Goal: Information Seeking & Learning: Learn about a topic

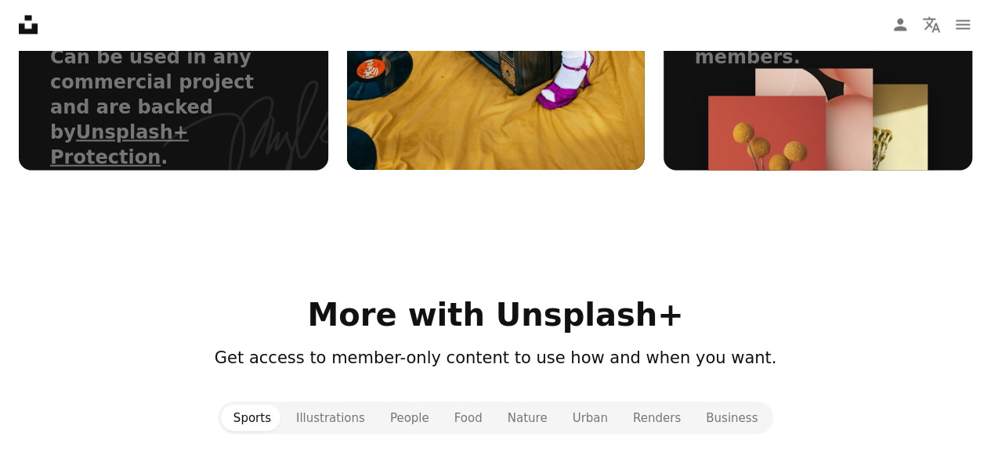
scroll to position [1513, 0]
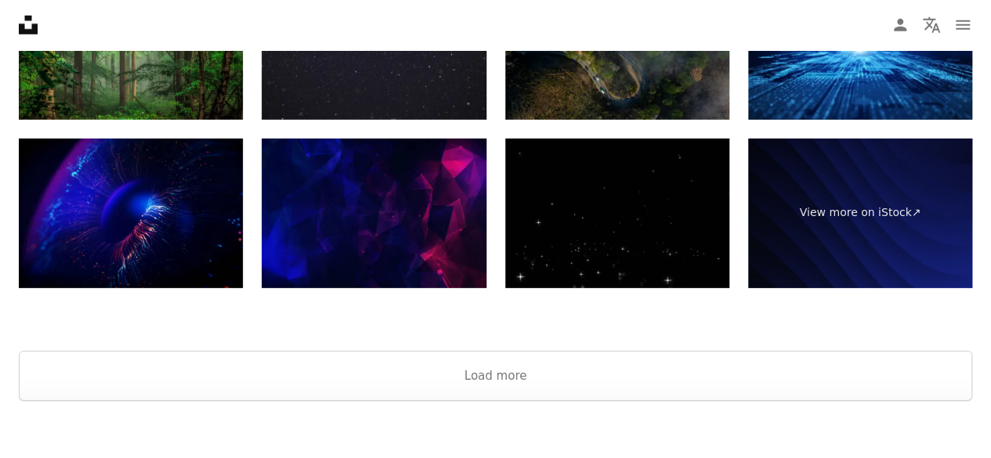
scroll to position [2430, 0]
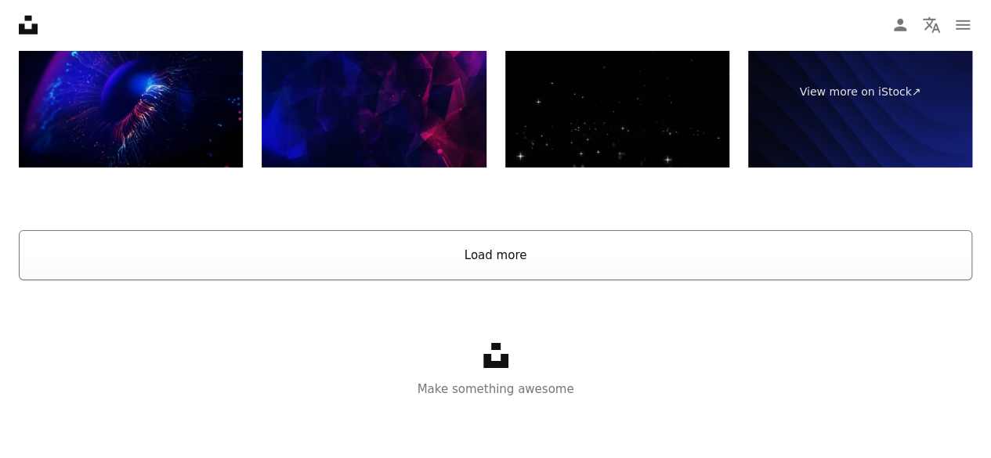
click at [506, 262] on button "Load more" at bounding box center [495, 255] width 953 height 50
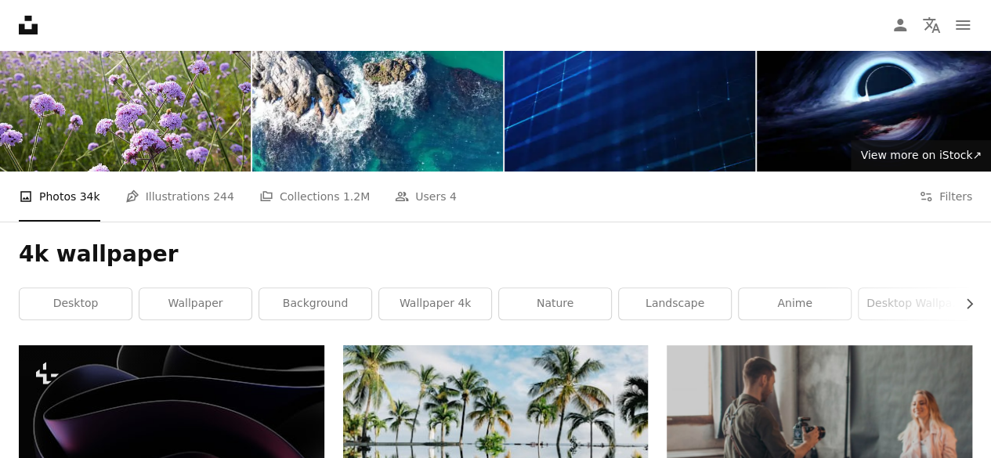
scroll to position [88, 0]
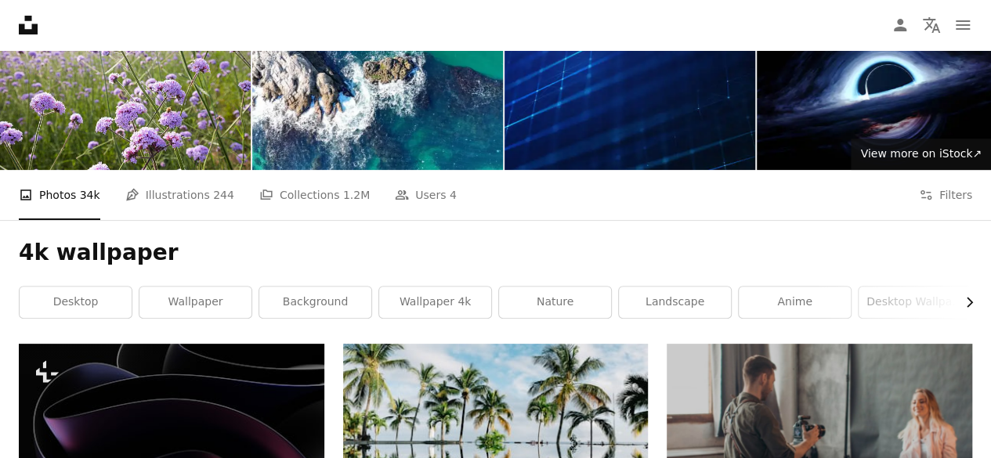
click at [962, 310] on button "Chevron right" at bounding box center [963, 302] width 17 height 31
click at [689, 292] on link "4k wallpaper anime" at bounding box center [676, 302] width 112 height 31
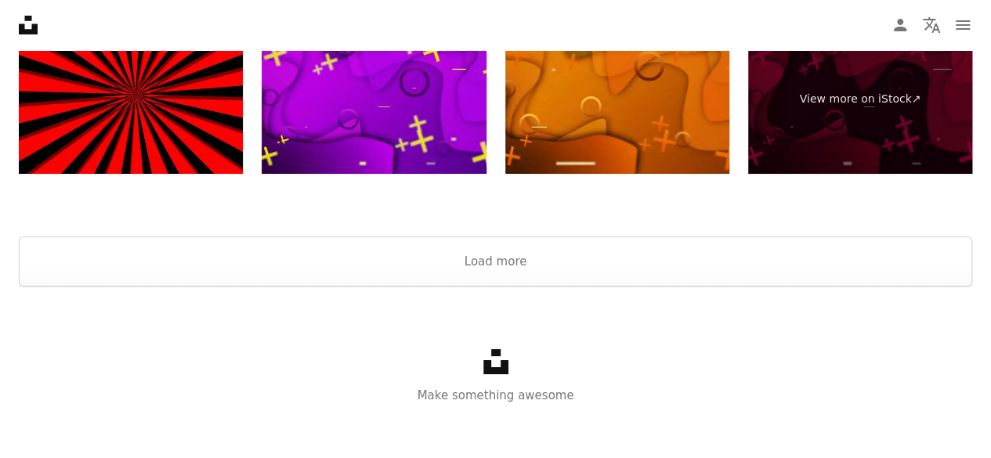
scroll to position [2953, 0]
